Goal: Transaction & Acquisition: Purchase product/service

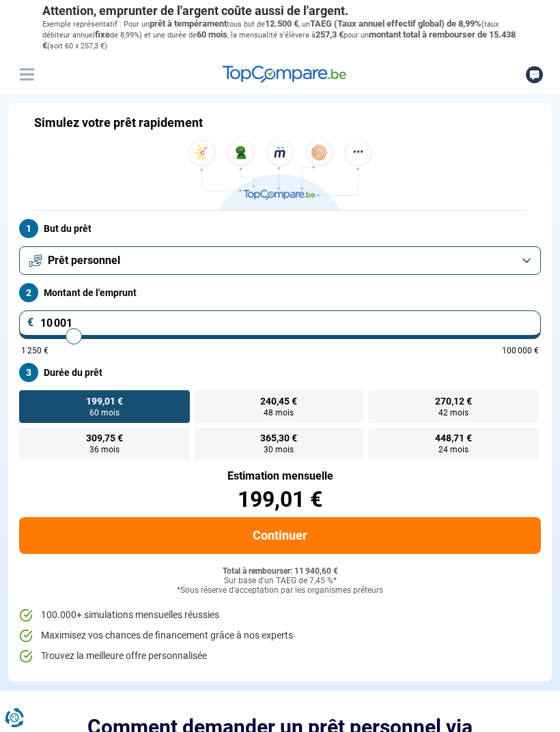
type input "12 250"
type input "12250"
type input "13 000"
type input "13000"
type input "13 500"
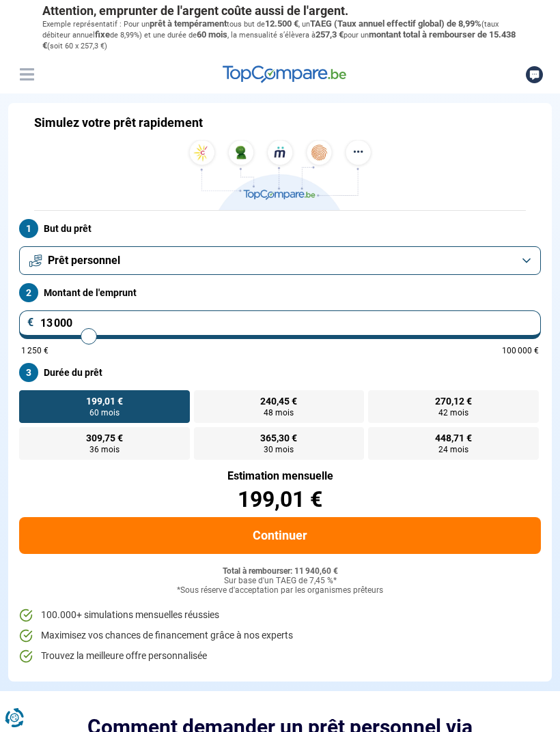
type input "13500"
type input "14 250"
type input "14250"
type input "14 750"
type input "14750"
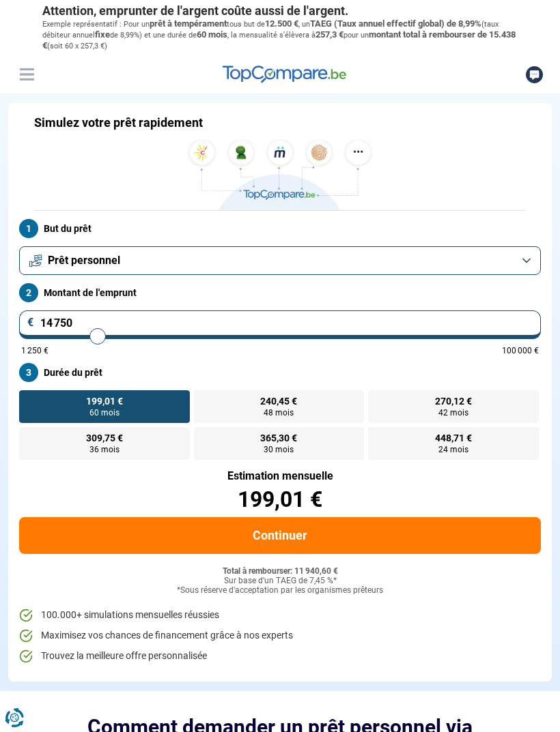
type input "15 250"
type input "15250"
type input "15 500"
type input "15500"
type input "16 000"
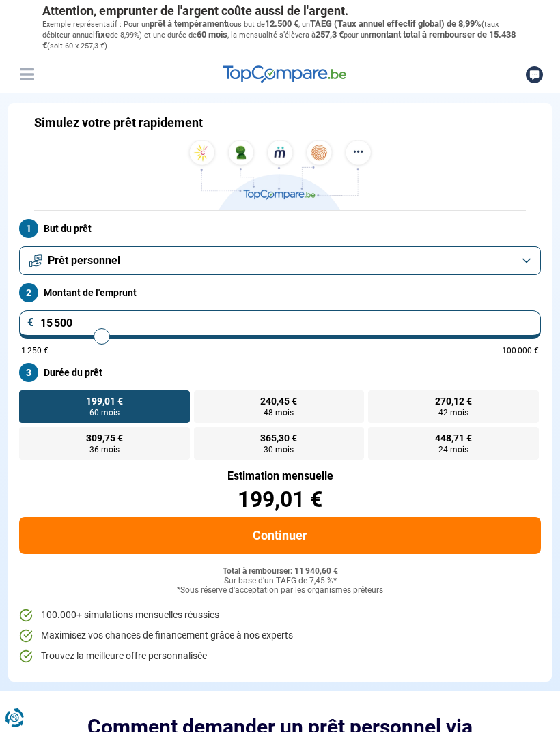
type input "16000"
type input "16 500"
type input "16500"
type input "17 000"
type input "17000"
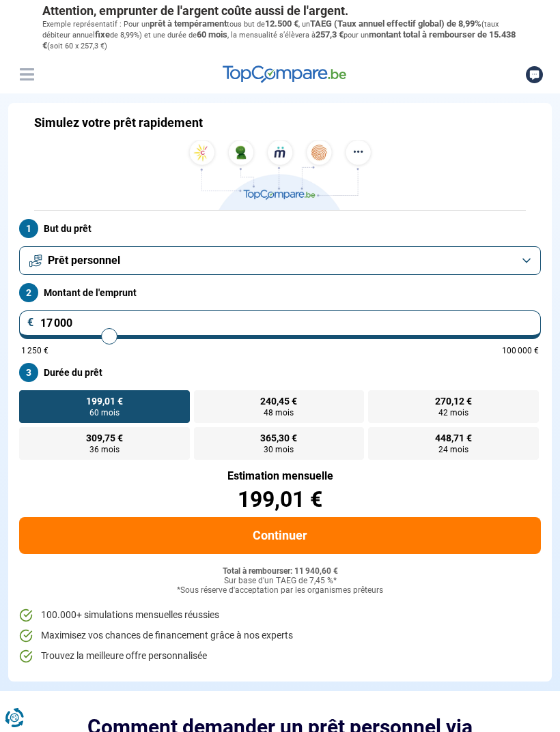
type input "17 250"
type input "17250"
type input "17 500"
type input "17500"
type input "17 750"
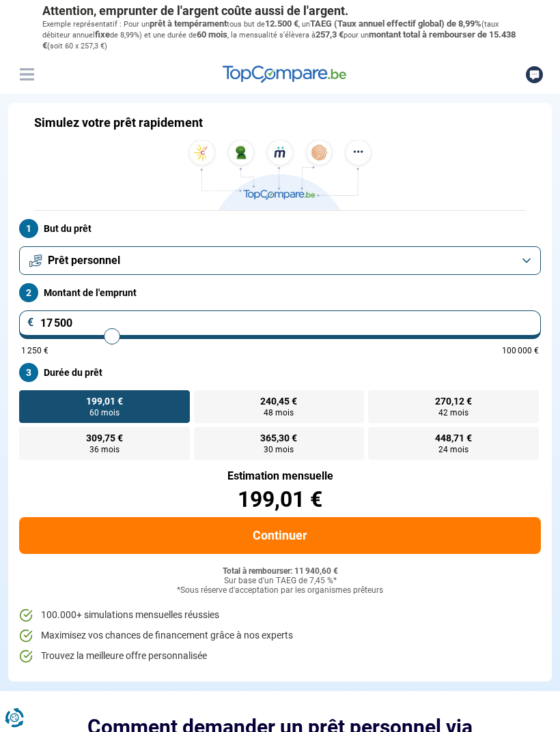
type input "17750"
type input "18 000"
type input "18000"
type input "18 250"
type input "18250"
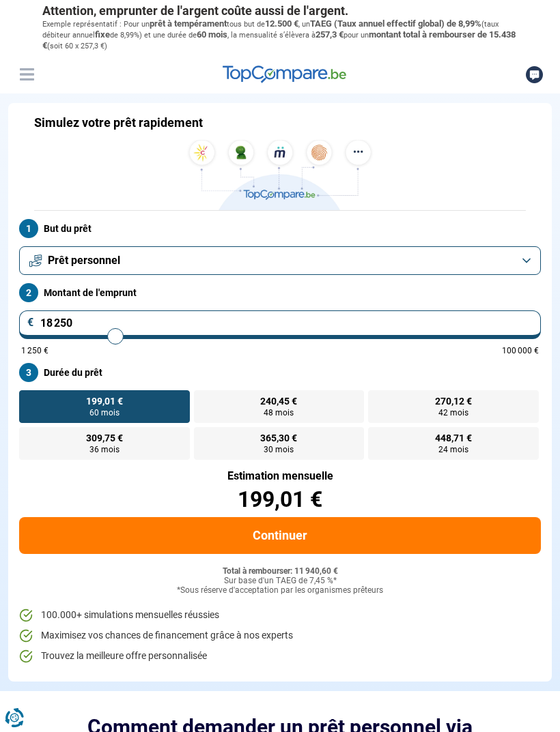
type input "18 500"
type input "18500"
type input "18 750"
type input "18750"
type input "19 000"
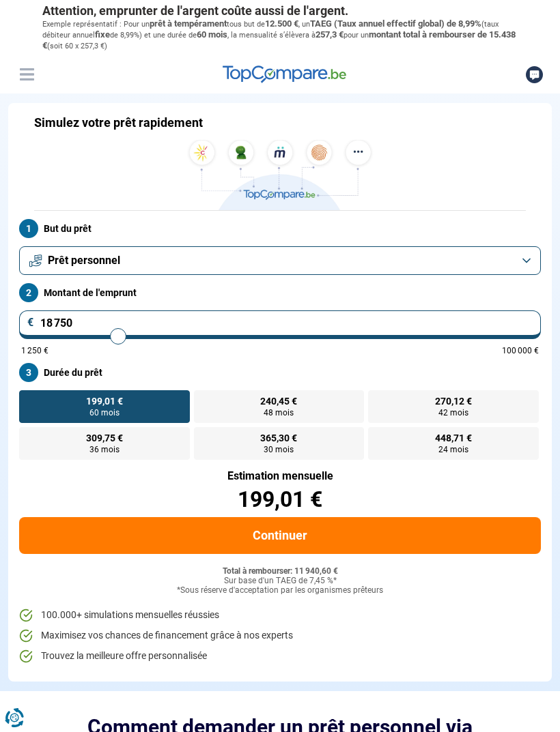
type input "19000"
type input "19 250"
type input "19250"
type input "19 500"
type input "19500"
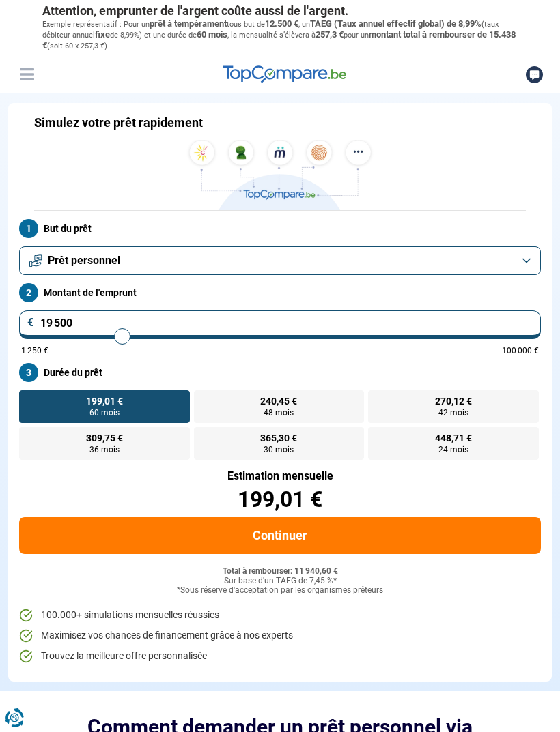
type input "19 750"
type input "19750"
type input "20 250"
type input "20250"
type input "20 500"
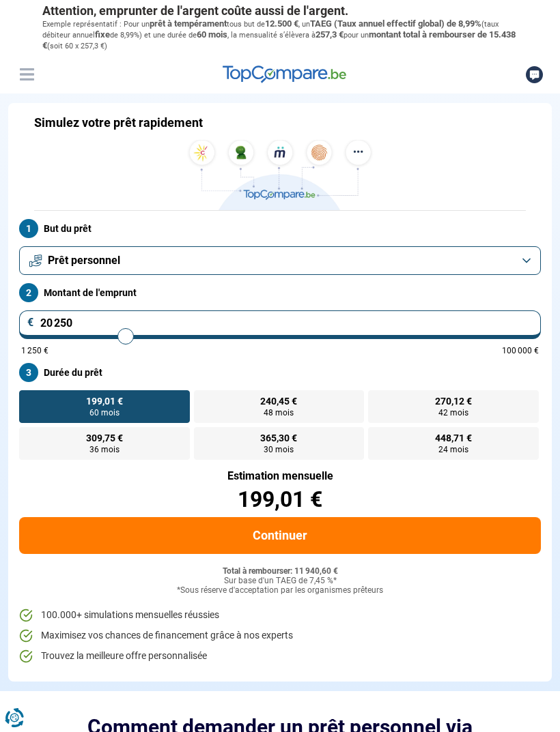
type input "20500"
type input "20 750"
type input "20750"
type input "21 000"
type input "21000"
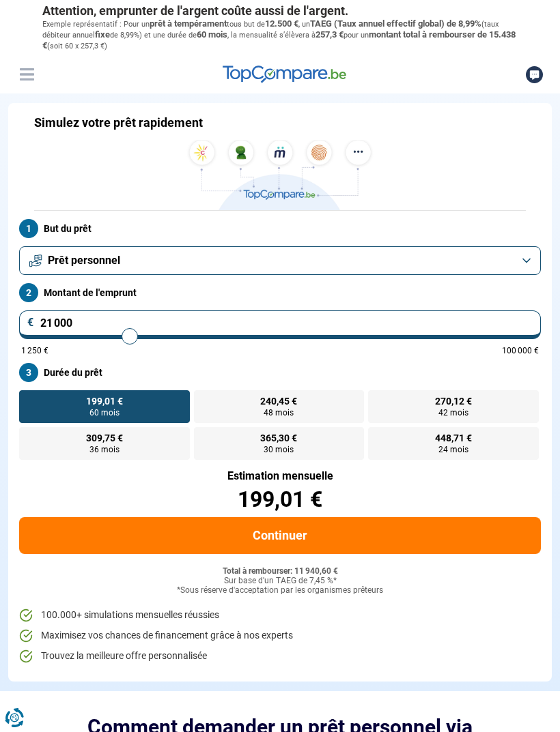
type input "21 250"
type input "21250"
type input "21 500"
type input "21500"
type input "21 750"
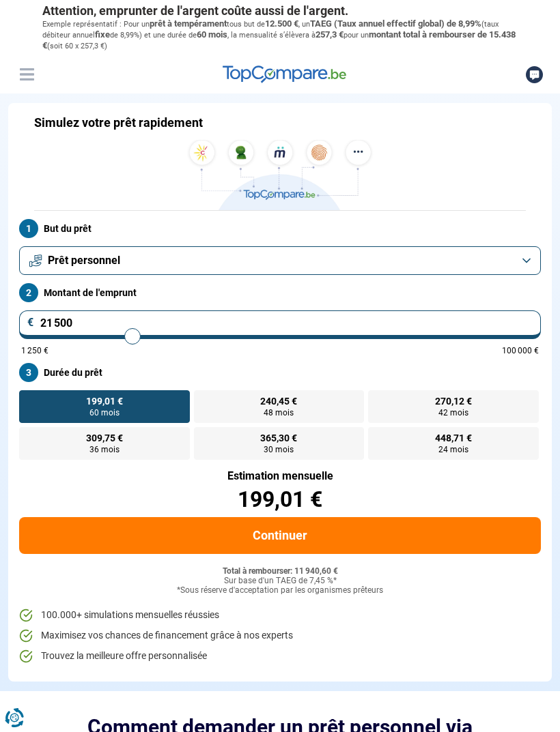
type input "21750"
type input "22 000"
type input "22000"
type input "22 250"
type input "22250"
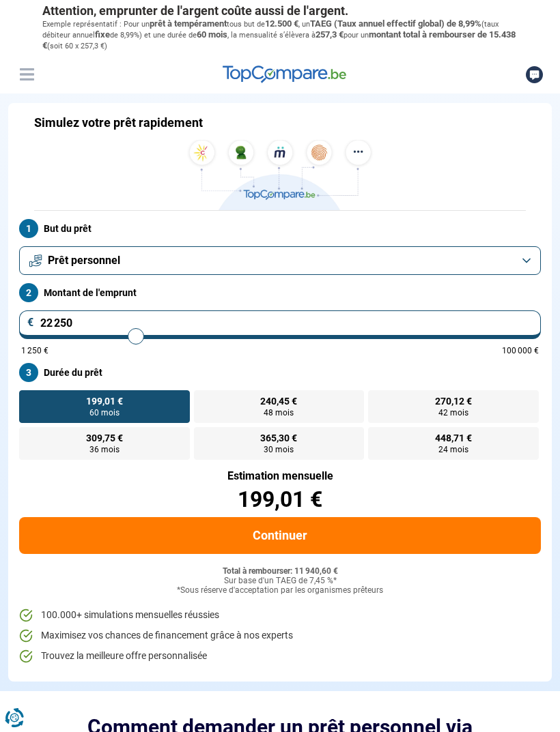
type input "22 500"
type input "22500"
type input "22 750"
type input "22750"
type input "23 000"
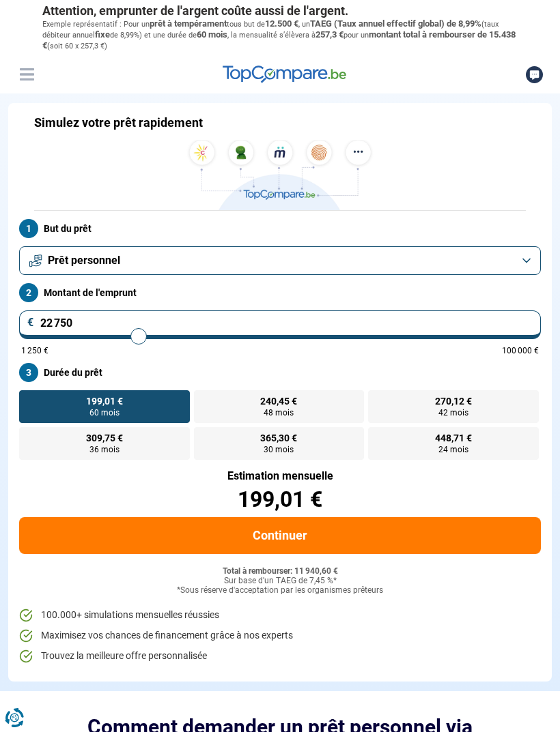
type input "23000"
type input "23 250"
type input "23250"
type input "23 500"
type input "23500"
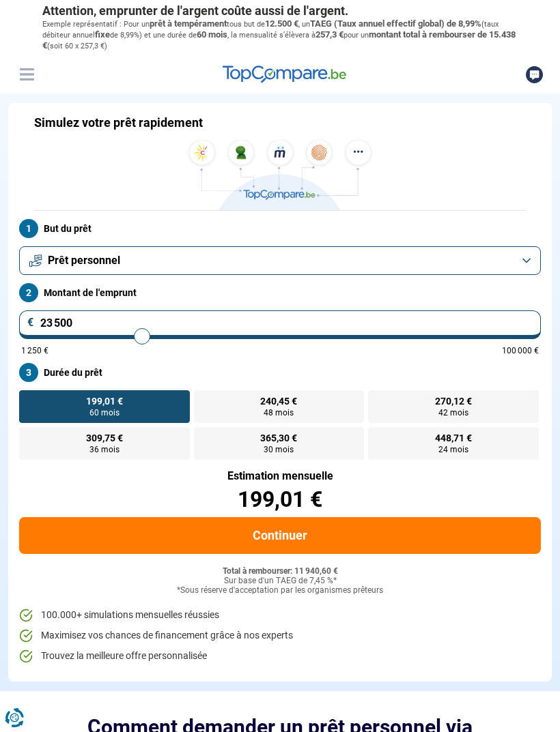
type input "23 750"
type input "23750"
type input "24 000"
type input "24000"
type input "24 250"
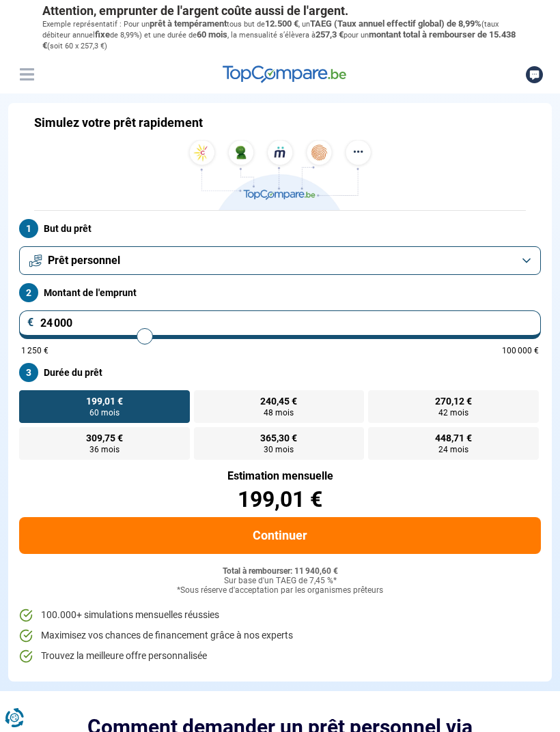
type input "24250"
type input "24 500"
type input "24500"
type input "24 750"
type input "24750"
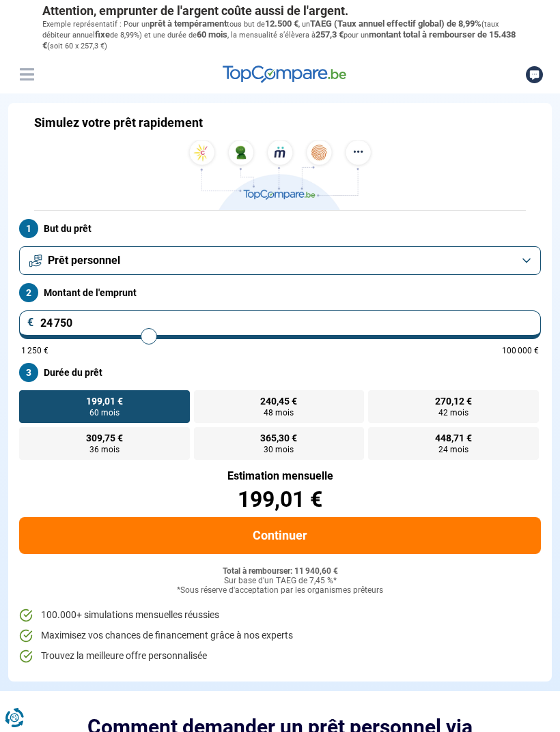
type input "25 000"
type input "25000"
type input "25 250"
type input "25250"
type input "25 750"
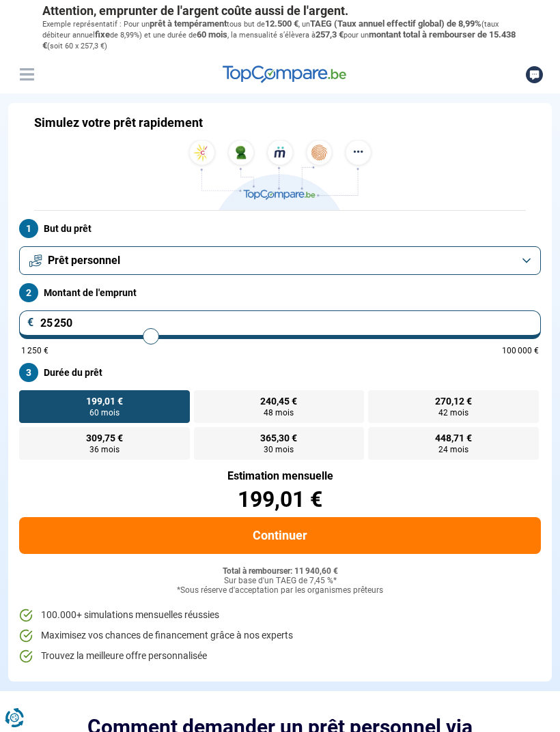
type input "25750"
type input "26 000"
type input "26000"
type input "26 250"
type input "26250"
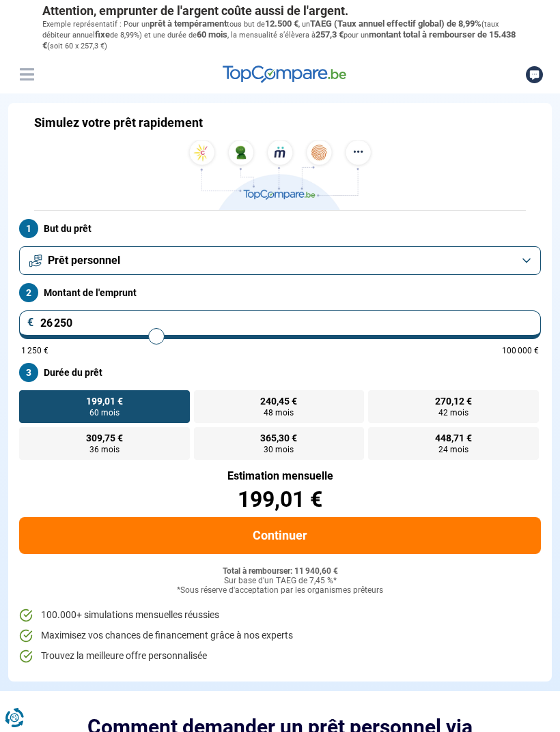
type input "26 500"
type input "26500"
type input "26 750"
type input "26750"
type input "27 000"
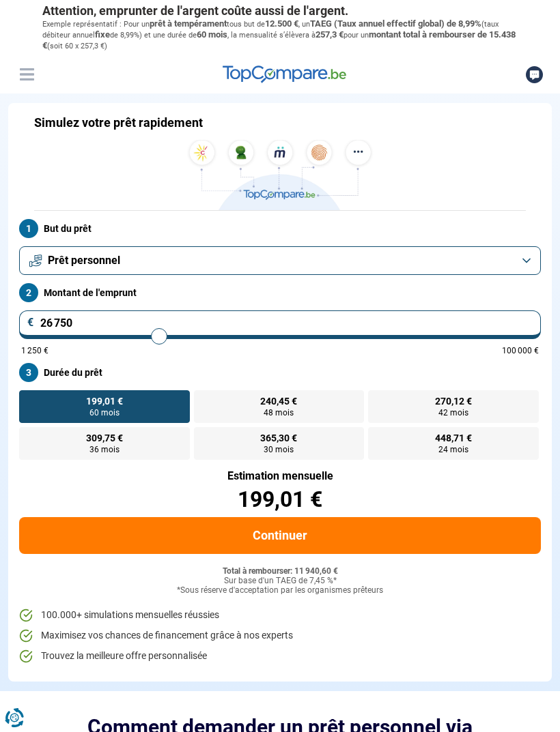
type input "27000"
type input "27 500"
type input "27500"
type input "27 750"
type input "27750"
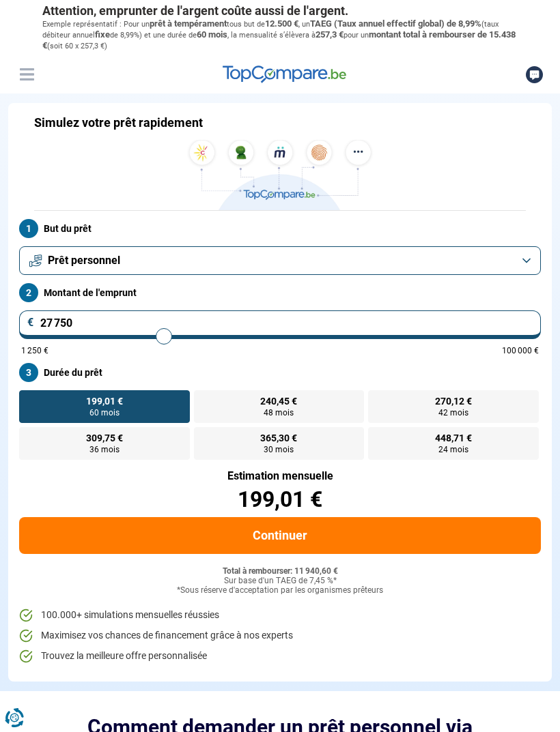
type input "28 000"
type input "28000"
type input "28 250"
type input "28250"
type input "28 500"
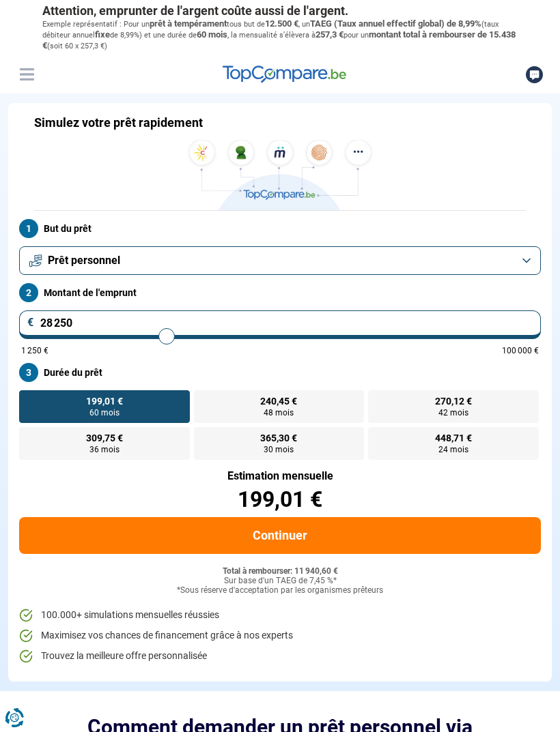
type input "28500"
type input "28 750"
type input "28750"
type input "29 000"
type input "29000"
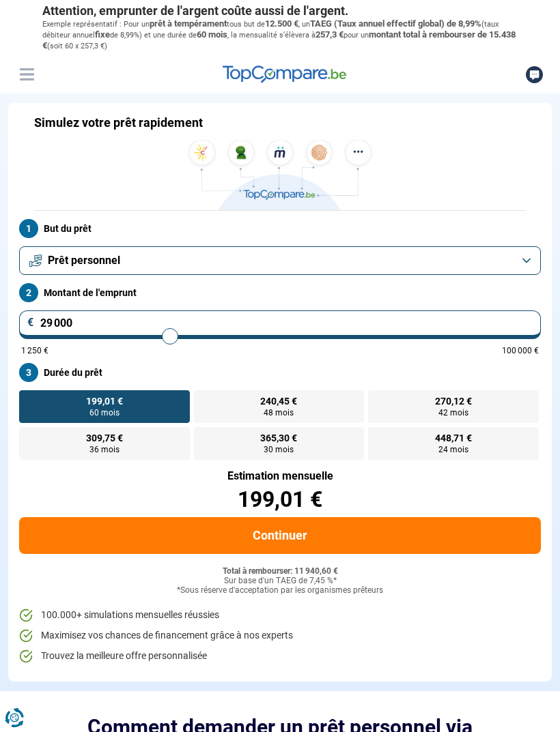
type input "29 250"
type input "29250"
type input "29 500"
type input "29500"
type input "29 750"
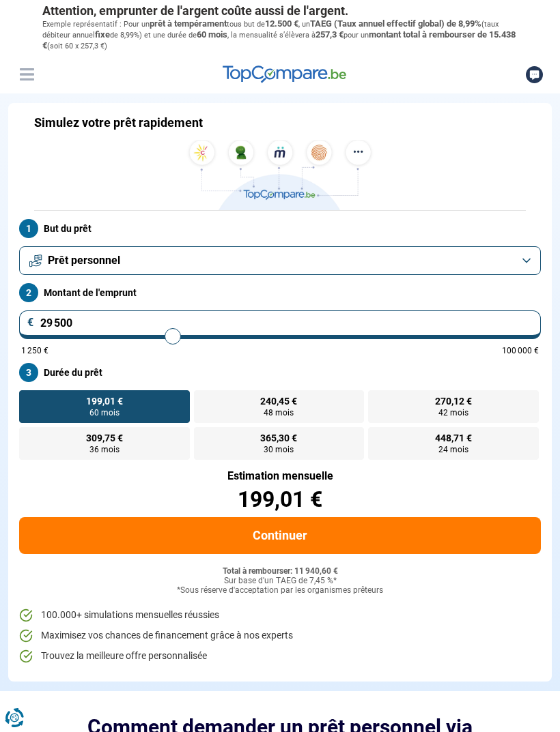
type input "29750"
type input "30 000"
type input "30000"
type input "30 250"
type input "30250"
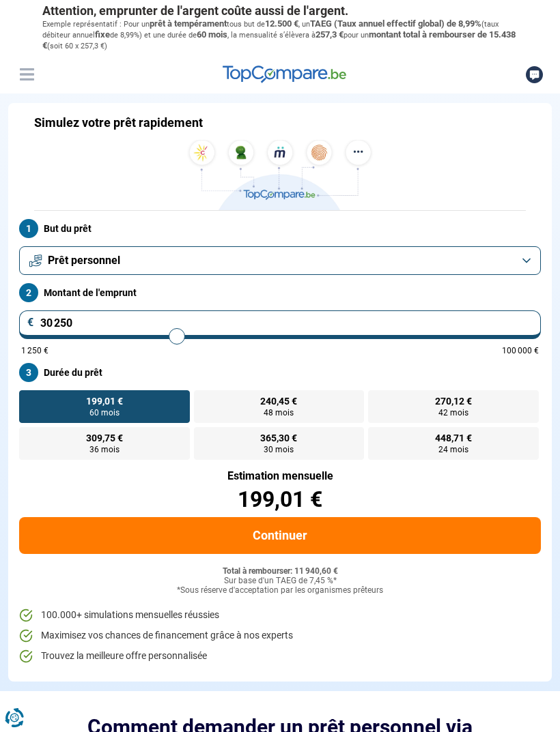
type input "30 500"
type input "30500"
type input "30 750"
type input "30750"
type input "31 000"
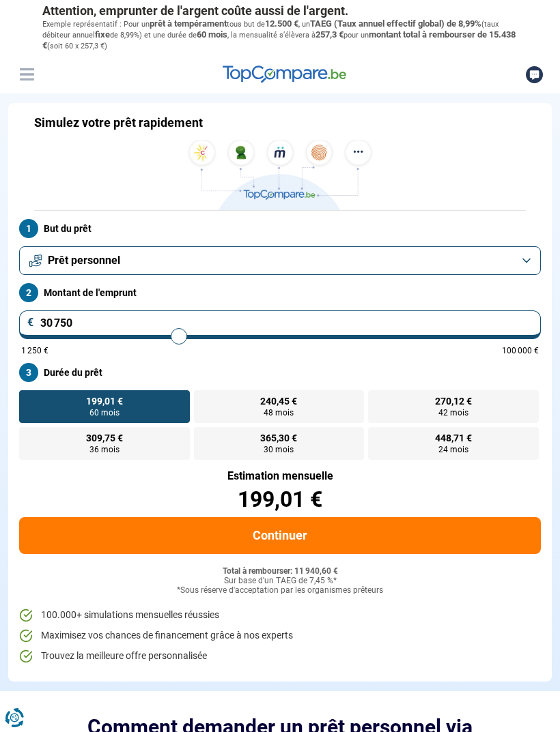
type input "31000"
type input "30 750"
type input "30750"
type input "30 500"
type input "30500"
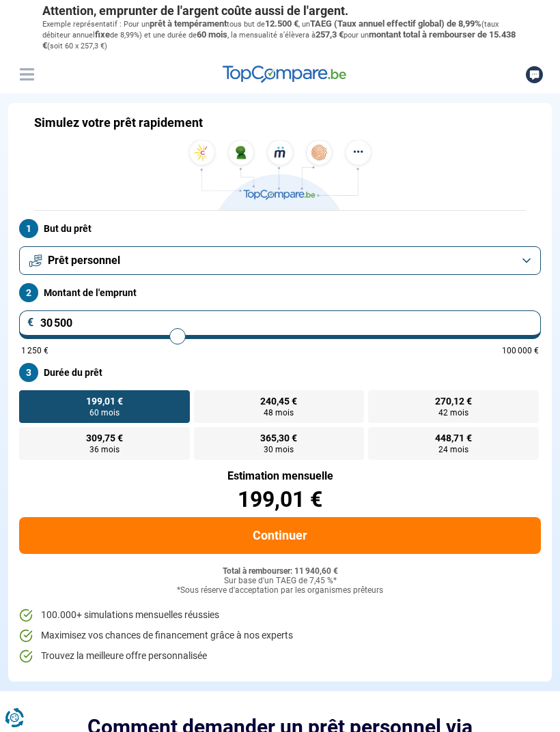
type input "30 250"
type input "30250"
type input "30 000"
type input "30000"
type input "29 750"
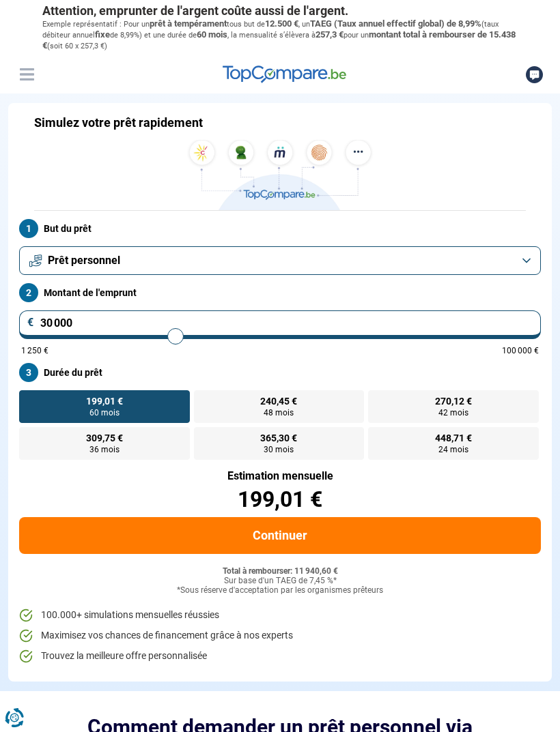
type input "29750"
type input "29 500"
type input "29500"
type input "29 750"
type input "29750"
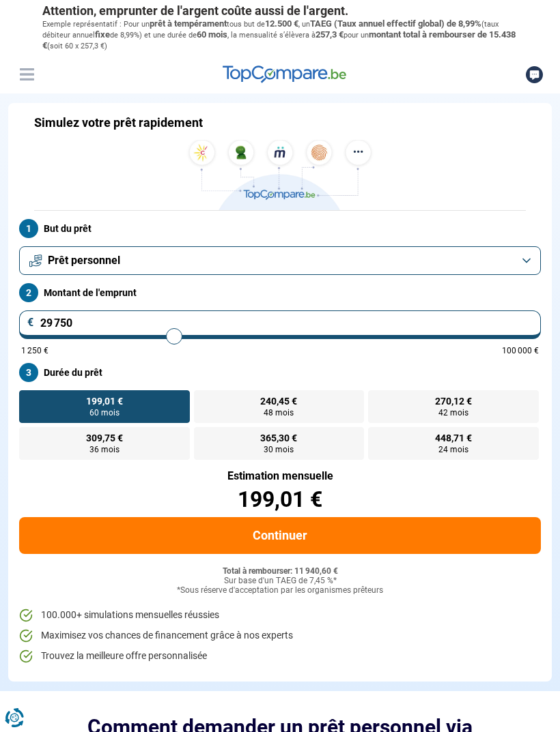
type input "30 000"
type input "30000"
type input "30 250"
type input "30250"
type input "30 000"
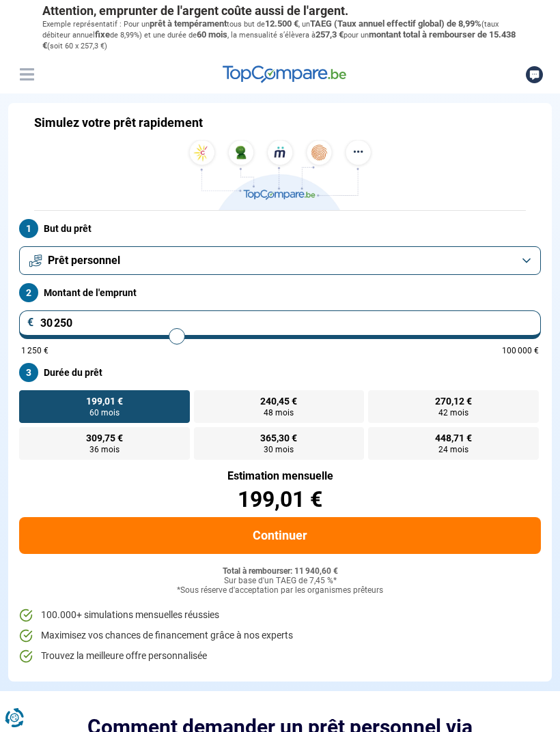
type input "30000"
type input "29 750"
type input "29750"
type input "30 000"
type input "30000"
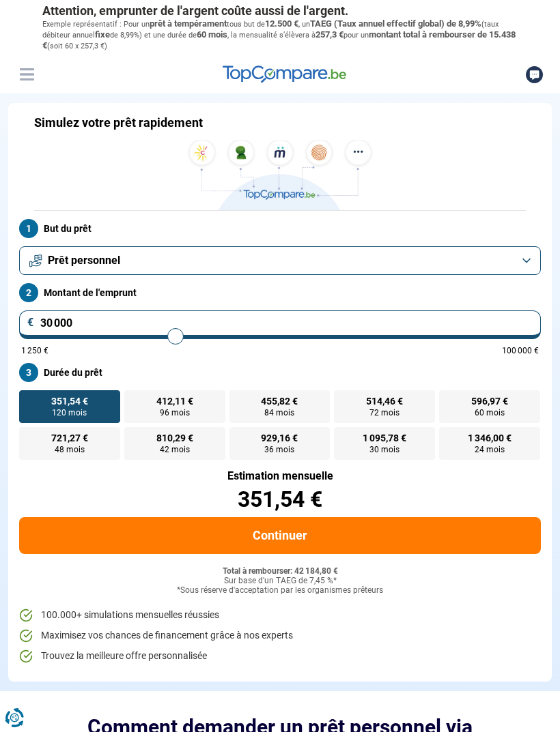
click at [357, 405] on label "514,46 € 72 mois" at bounding box center [384, 406] width 101 height 33
click at [343, 399] on input "514,46 € 72 mois" at bounding box center [338, 394] width 9 height 9
radio input "true"
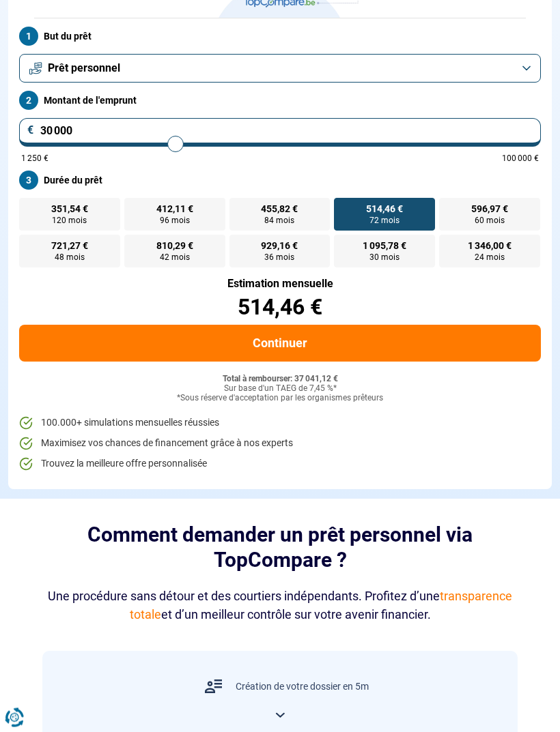
click at [322, 346] on button "Continuer" at bounding box center [279, 344] width 521 height 37
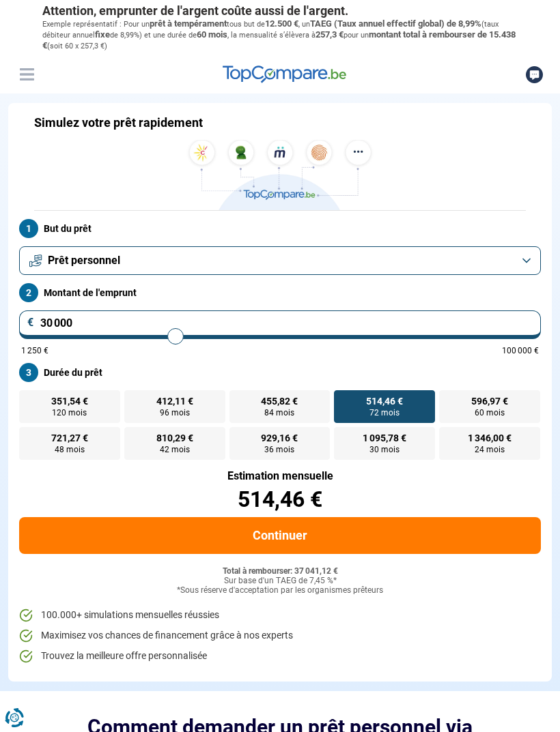
click at [466, 401] on label "596,97 € 60 mois" at bounding box center [489, 406] width 101 height 33
click at [448, 399] on input "596,97 € 60 mois" at bounding box center [443, 394] width 9 height 9
radio input "true"
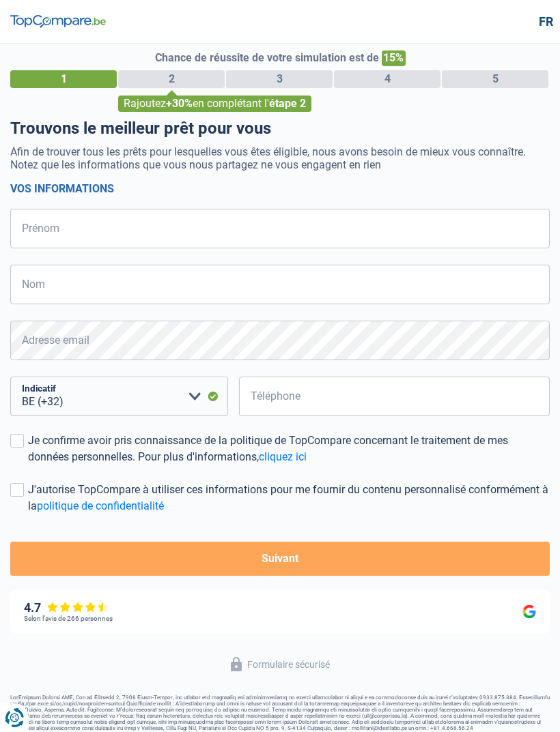
select select "32"
